Goal: Task Accomplishment & Management: Manage account settings

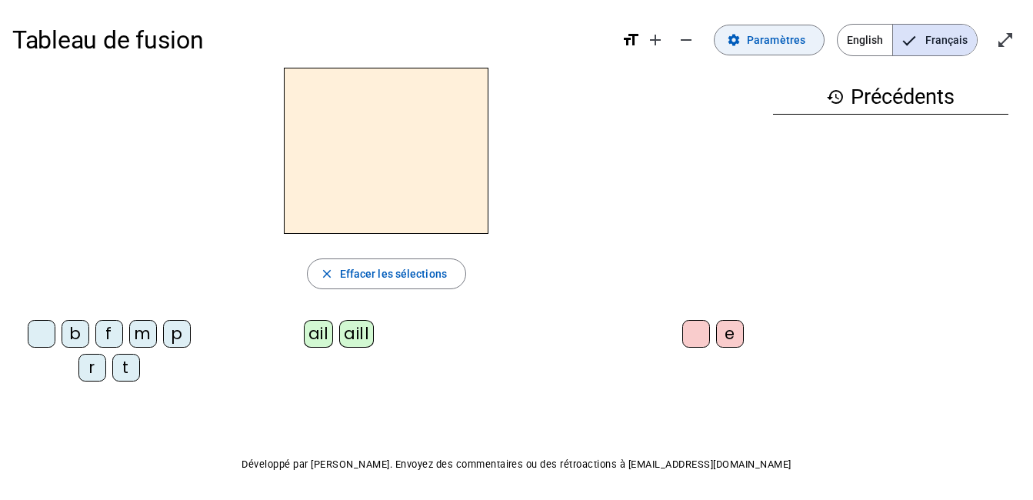
click at [764, 47] on span "Paramètres" at bounding box center [776, 40] width 58 height 18
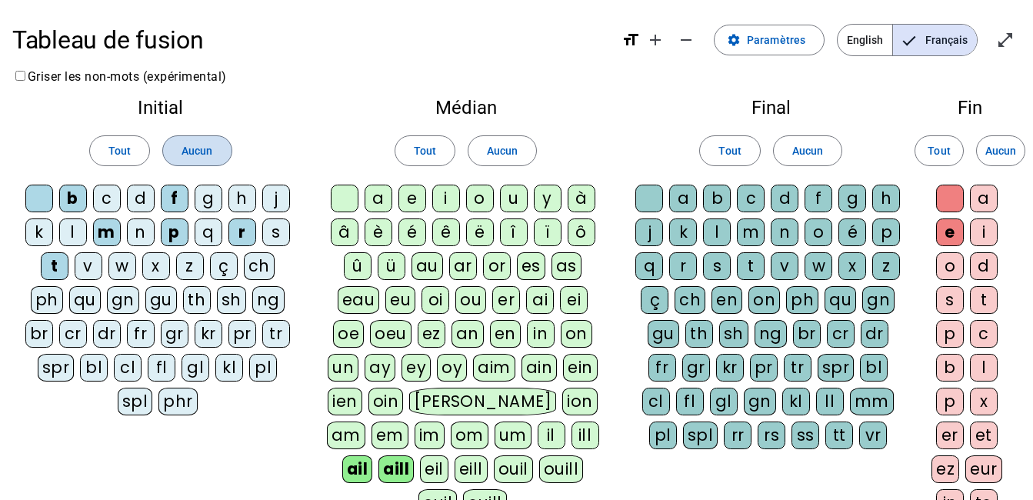
click at [219, 142] on span at bounding box center [197, 150] width 68 height 37
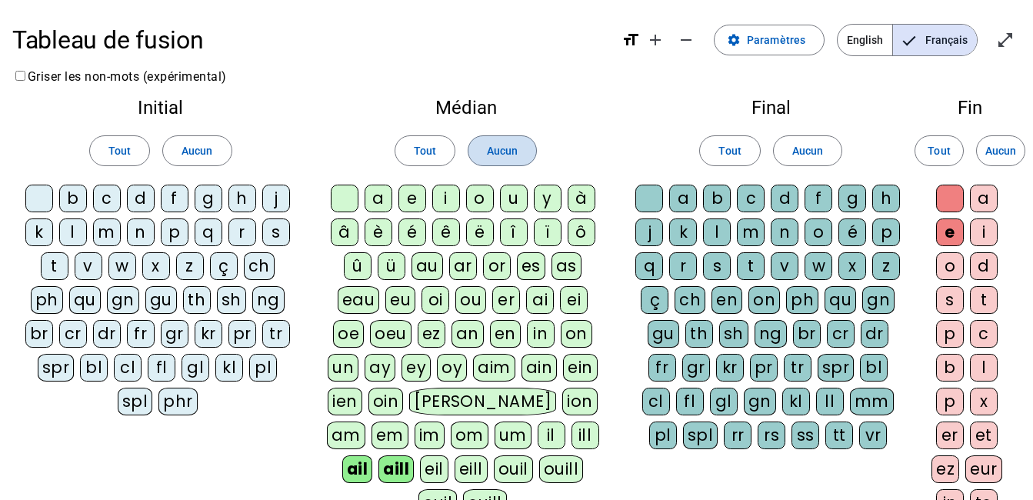
click at [513, 147] on span "Aucun" at bounding box center [502, 151] width 31 height 18
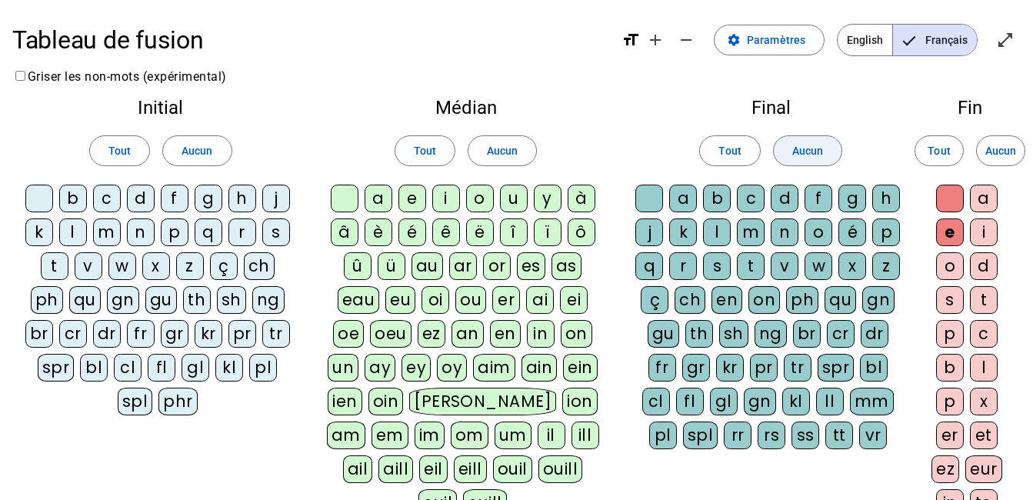
click at [820, 152] on span "Aucun" at bounding box center [808, 151] width 31 height 18
click at [1005, 149] on span "Aucun" at bounding box center [1001, 151] width 31 height 18
click at [73, 203] on div "b" at bounding box center [73, 199] width 28 height 28
click at [74, 232] on div "l" at bounding box center [73, 233] width 28 height 28
click at [108, 234] on div "m" at bounding box center [107, 233] width 28 height 28
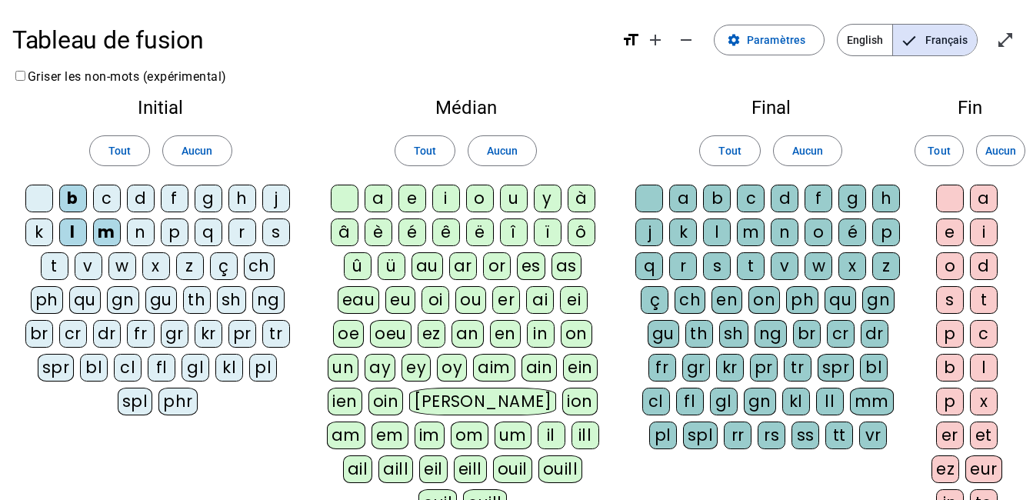
click at [269, 228] on div "s" at bounding box center [276, 233] width 28 height 28
click at [52, 271] on div "t" at bounding box center [55, 266] width 28 height 28
click at [91, 267] on div "v" at bounding box center [89, 266] width 28 height 28
click at [379, 200] on div "a" at bounding box center [379, 199] width 28 height 28
click at [519, 199] on div "u" at bounding box center [514, 199] width 28 height 28
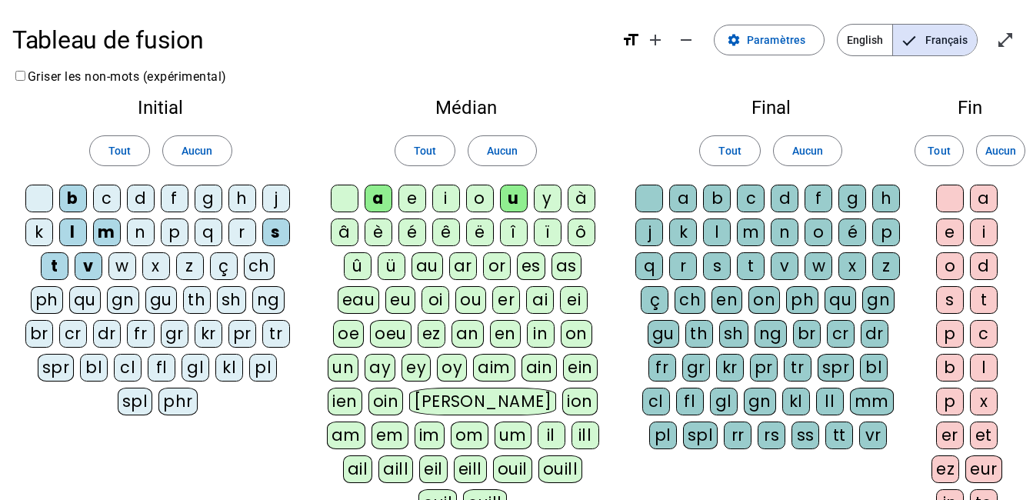
click at [752, 199] on div "c" at bounding box center [751, 199] width 28 height 28
click at [724, 232] on div "l" at bounding box center [717, 233] width 28 height 28
click at [657, 202] on div at bounding box center [650, 199] width 28 height 28
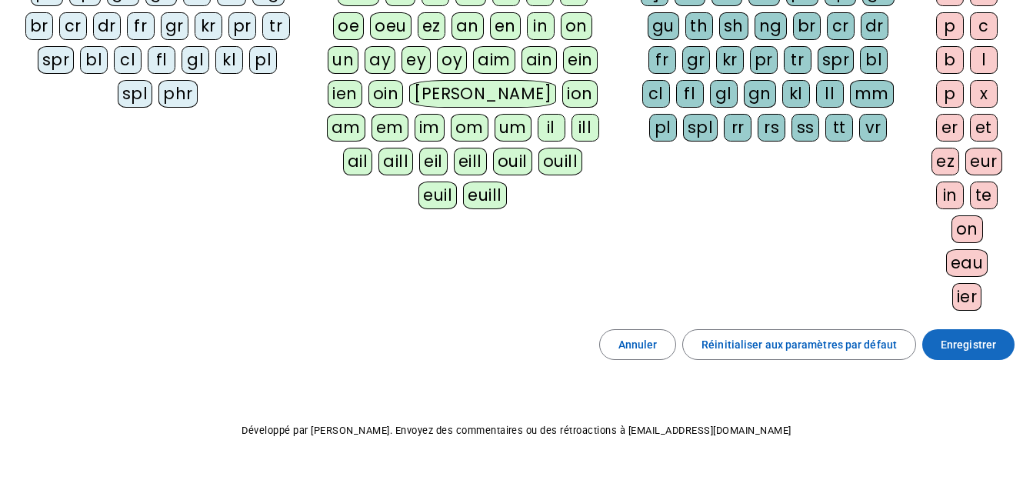
click at [979, 342] on span "Enregistrer" at bounding box center [968, 344] width 55 height 18
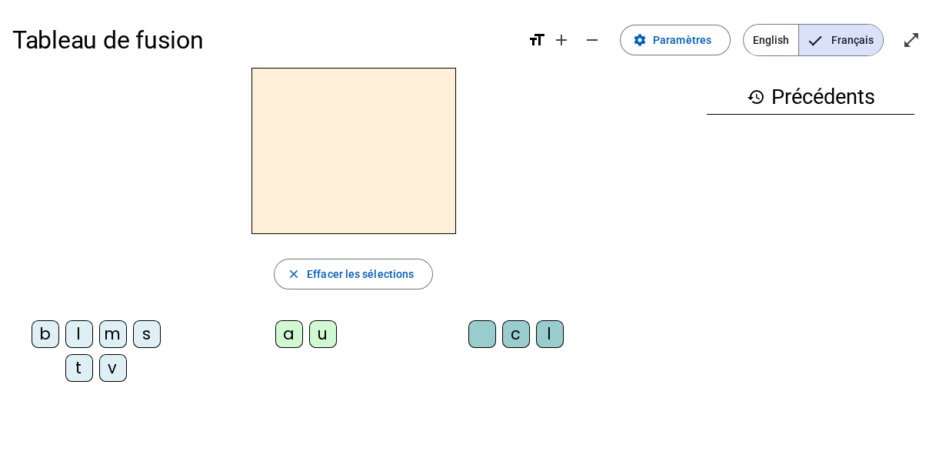
drag, startPoint x: 964, startPoint y: 0, endPoint x: 569, endPoint y: 113, distance: 410.6
click at [569, 113] on div at bounding box center [353, 151] width 682 height 166
click at [113, 375] on div "v" at bounding box center [113, 368] width 28 height 28
click at [326, 336] on div "u" at bounding box center [323, 334] width 28 height 28
click at [48, 339] on div "b" at bounding box center [46, 334] width 28 height 28
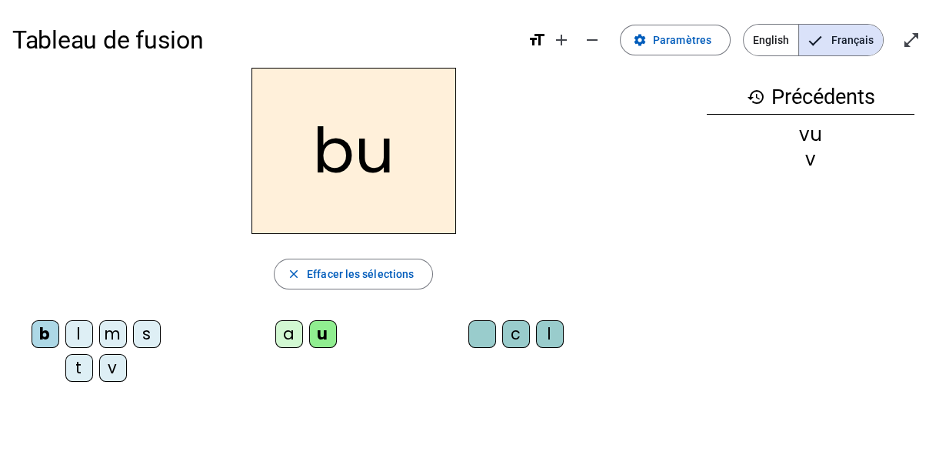
click at [80, 336] on div "l" at bounding box center [79, 334] width 28 height 28
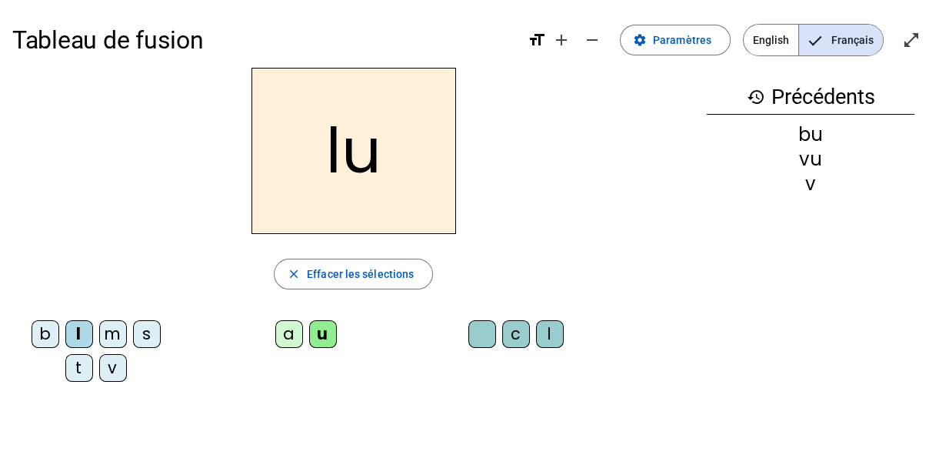
click at [82, 363] on div "t" at bounding box center [79, 368] width 28 height 28
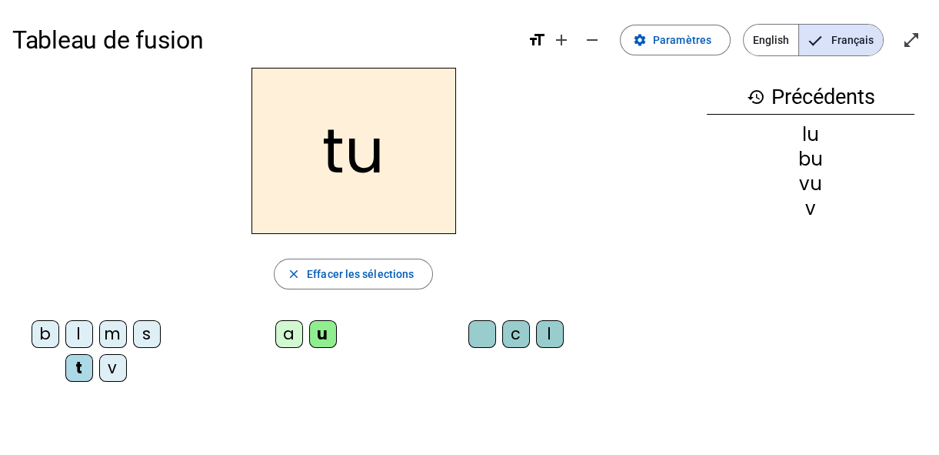
click at [138, 333] on div "s" at bounding box center [147, 334] width 28 height 28
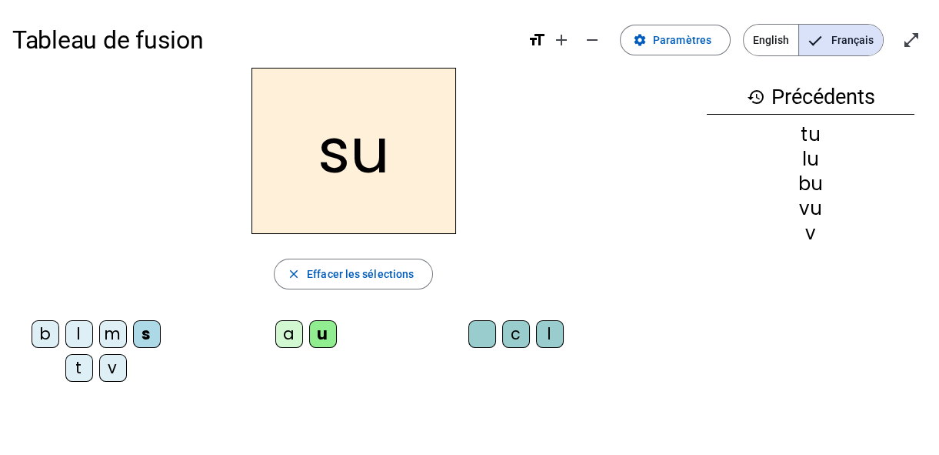
click at [283, 332] on div "a" at bounding box center [289, 334] width 28 height 28
click at [107, 336] on div "m" at bounding box center [113, 334] width 28 height 28
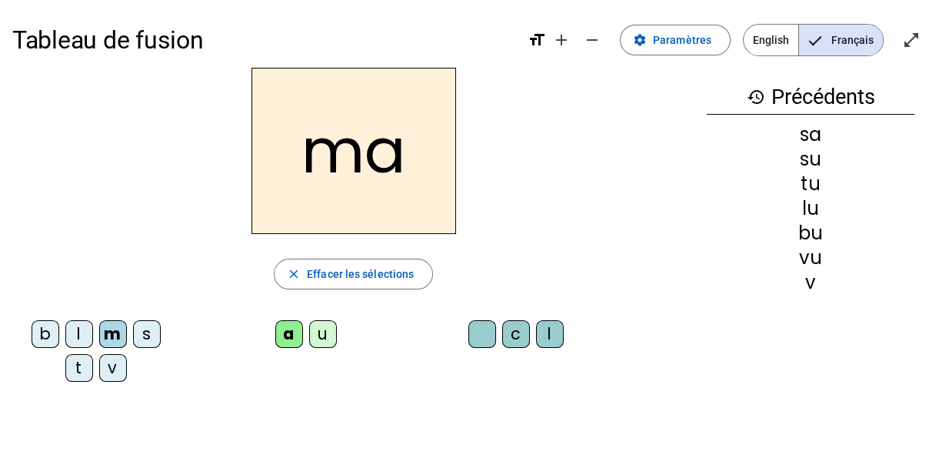
click at [116, 370] on div "v" at bounding box center [113, 368] width 28 height 28
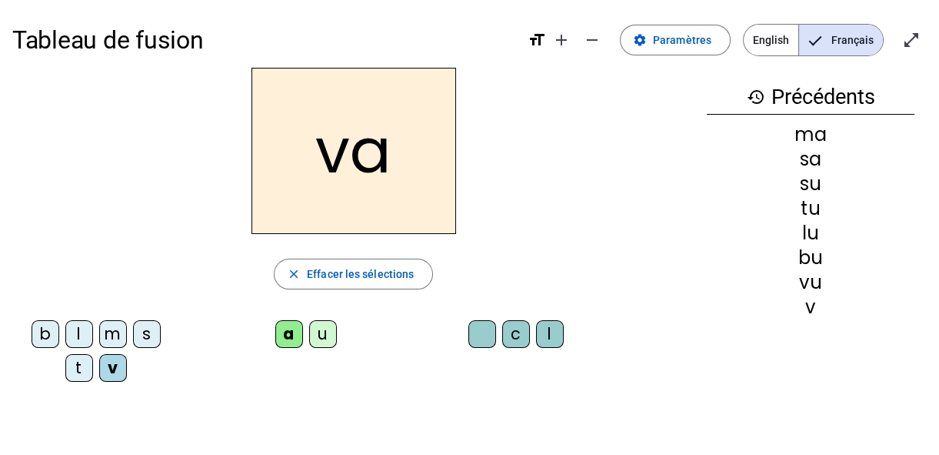
click at [549, 335] on div "l" at bounding box center [550, 334] width 28 height 28
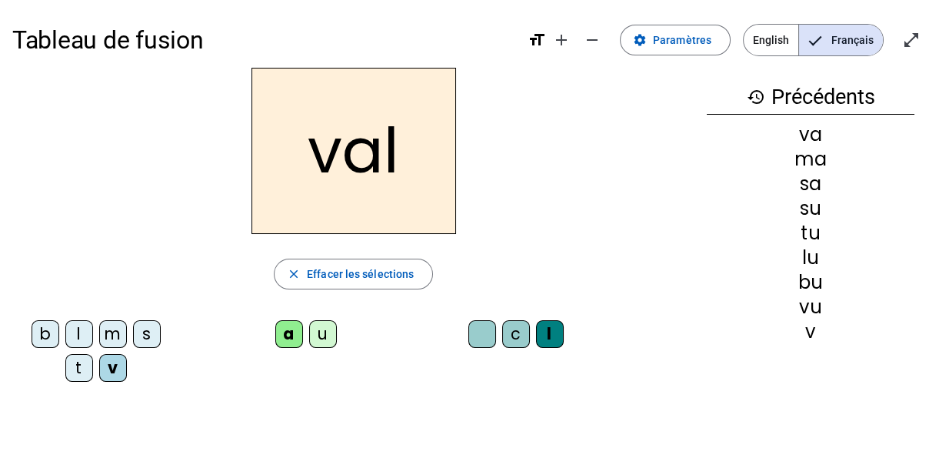
click at [43, 333] on div "b" at bounding box center [46, 334] width 28 height 28
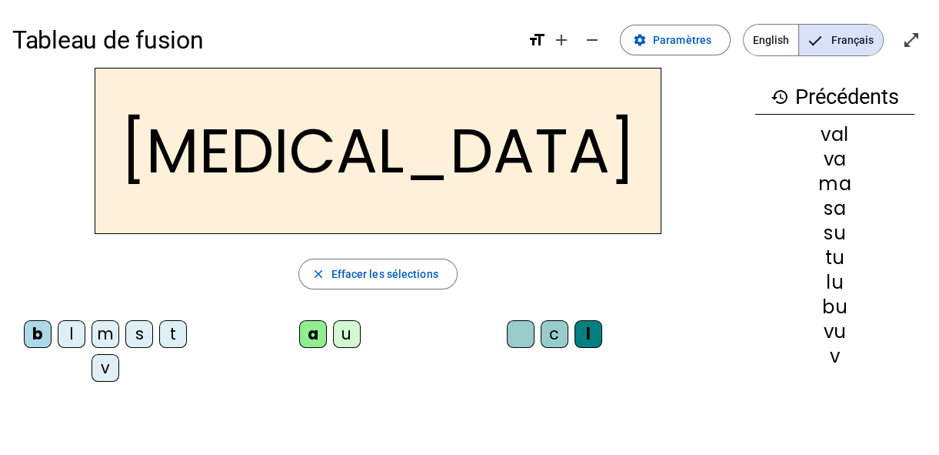
click at [541, 331] on div "c" at bounding box center [555, 334] width 28 height 28
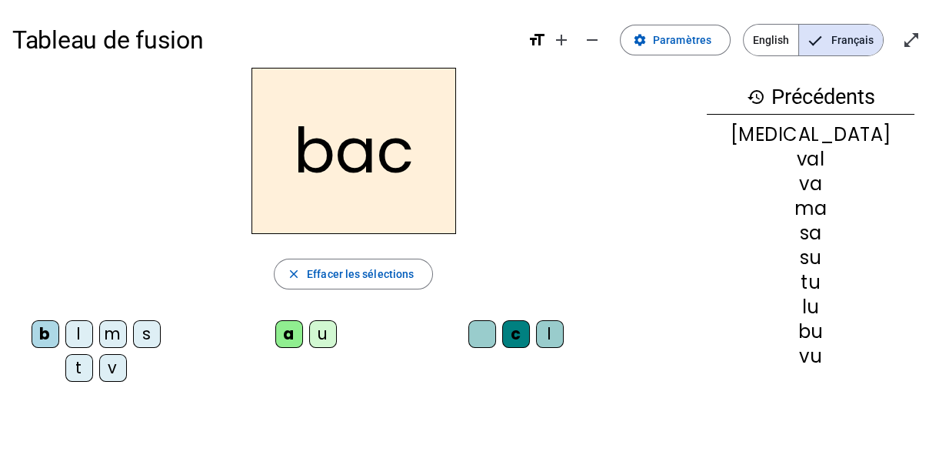
click at [146, 339] on div "s" at bounding box center [147, 334] width 28 height 28
